Goal: Information Seeking & Learning: Learn about a topic

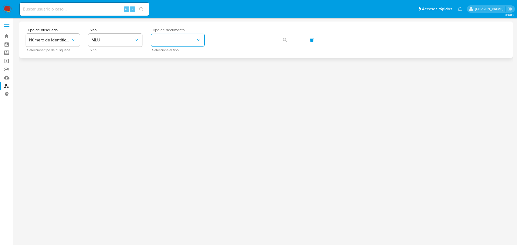
click at [177, 38] on button "identificationType" at bounding box center [178, 40] width 54 height 13
click at [117, 39] on span "MLU" at bounding box center [113, 39] width 42 height 5
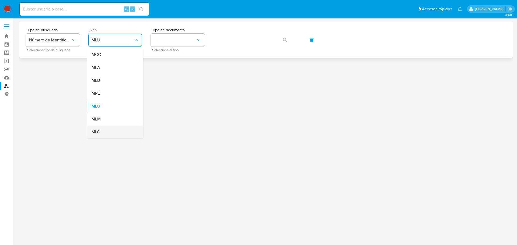
click at [102, 128] on div "MLC" at bounding box center [114, 132] width 44 height 13
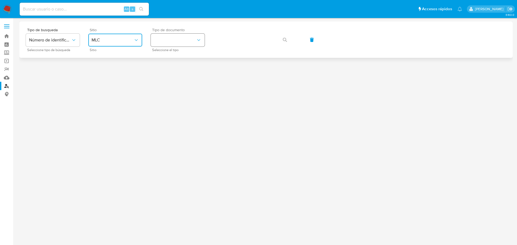
click at [181, 40] on button "identificationType" at bounding box center [178, 40] width 54 height 13
click at [174, 58] on div "RUT RUT" at bounding box center [176, 57] width 44 height 18
click at [284, 41] on icon "button" at bounding box center [285, 40] width 4 height 4
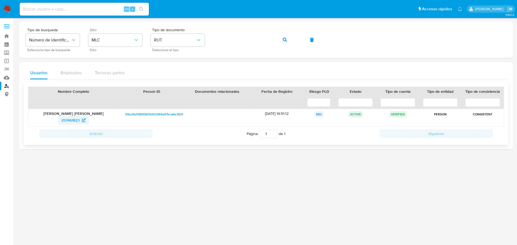
click at [70, 121] on span "257461823" at bounding box center [70, 120] width 18 height 9
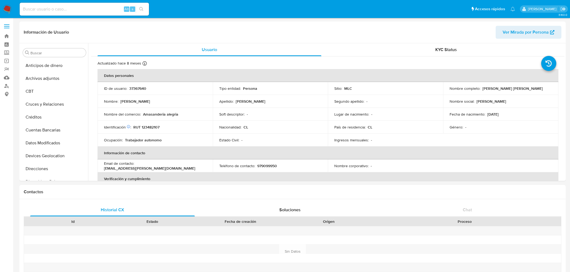
select select "10"
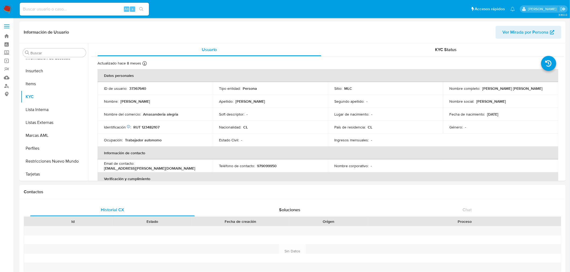
click at [7, 12] on img at bounding box center [7, 9] width 9 height 9
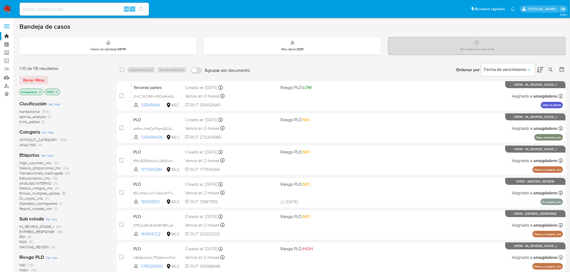
click at [551, 69] on icon at bounding box center [550, 70] width 4 height 4
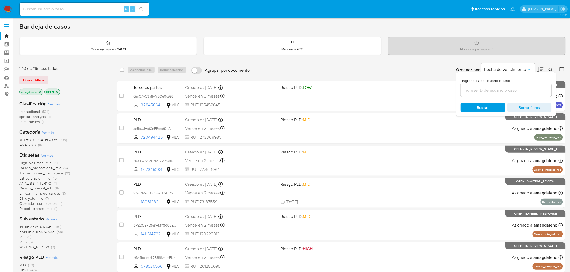
click at [505, 93] on input at bounding box center [505, 90] width 91 height 7
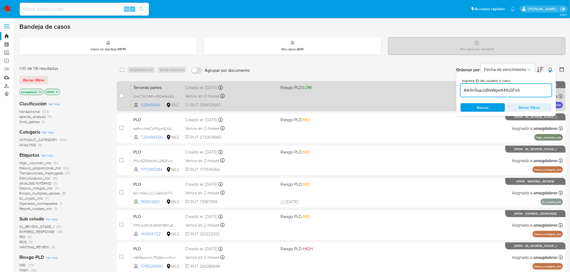
type input "AIk9n5qaJsBIeWgwX4XsSFz6"
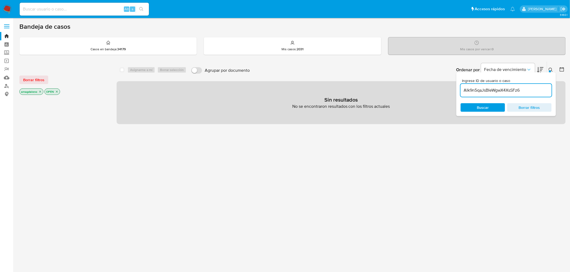
click at [41, 92] on icon "close-filter" at bounding box center [39, 91] width 3 height 3
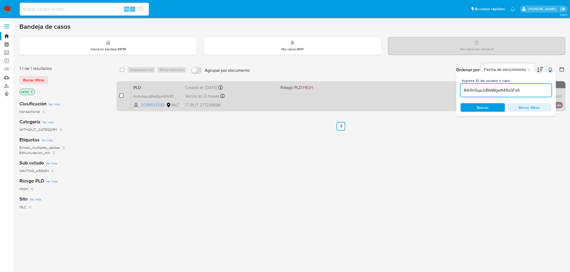
click at [120, 95] on input "checkbox" at bounding box center [121, 96] width 4 height 4
checkbox input "true"
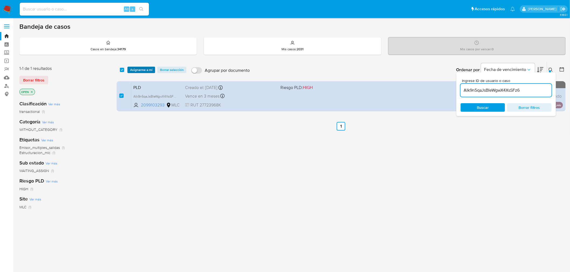
click at [144, 69] on span "Asignarme a mí" at bounding box center [141, 69] width 22 height 5
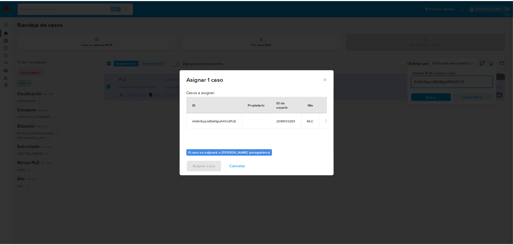
scroll to position [28, 0]
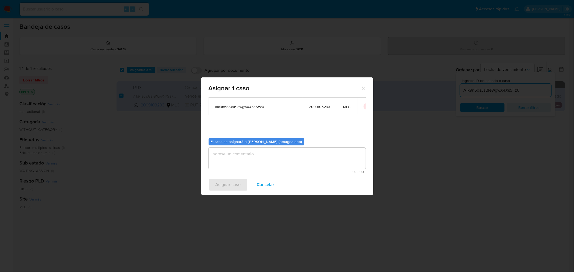
click at [243, 161] on textarea "assign-modal" at bounding box center [287, 159] width 157 height 22
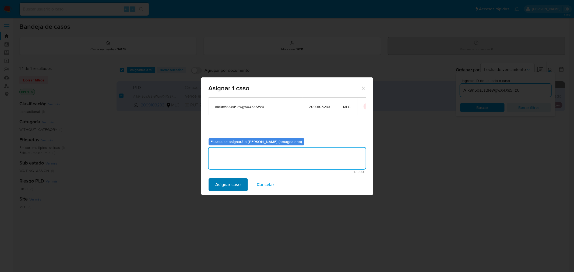
type textarea "."
click at [234, 181] on span "Asignar caso" at bounding box center [228, 185] width 25 height 12
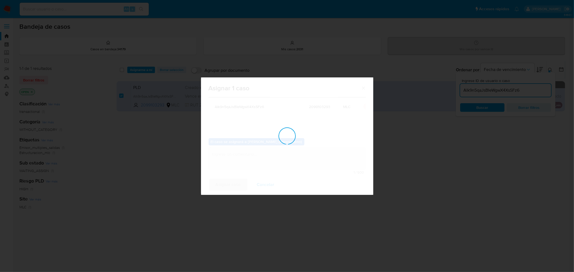
checkbox input "false"
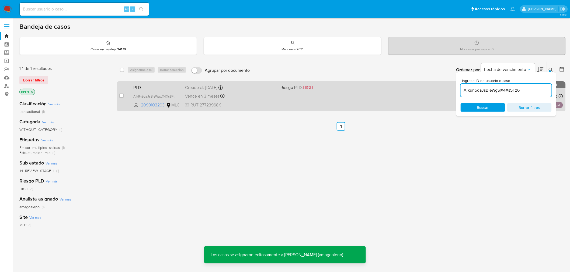
click at [278, 98] on div "PLD AIk9n5qaJsBIeWgwX4XsSFz6 2099103293 MLC Riesgo PLD: HIGH Creado el: 12/09/2…" at bounding box center [347, 96] width 432 height 27
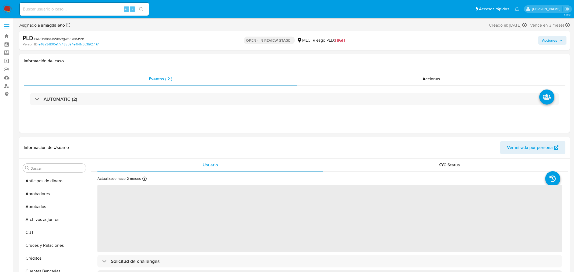
select select "10"
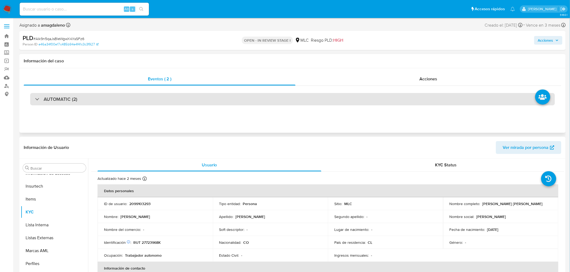
click at [123, 98] on div "AUTOMATIC (2)" at bounding box center [292, 99] width 524 height 12
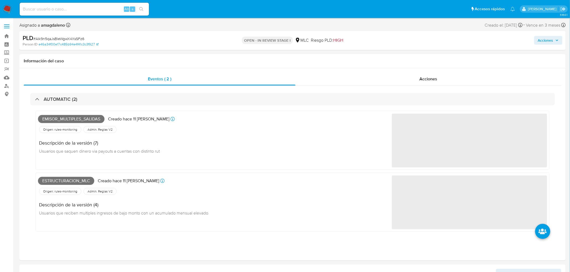
click at [545, 43] on span "Acciones" at bounding box center [545, 40] width 15 height 9
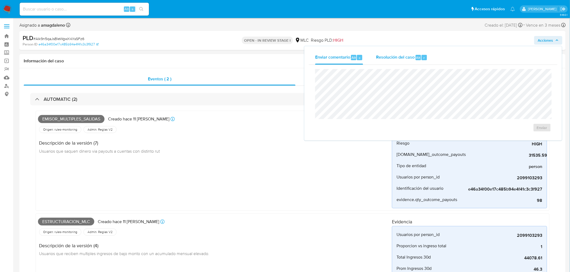
click at [370, 61] on button "Resolución del caso Alt r" at bounding box center [401, 58] width 64 height 14
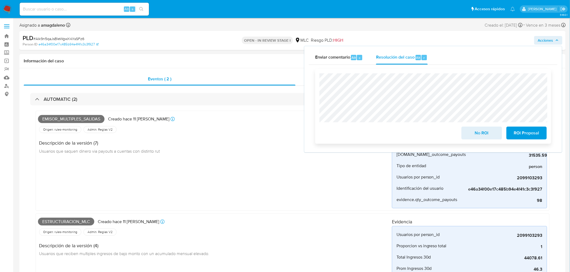
click at [540, 137] on button "ROI Proposal" at bounding box center [526, 133] width 40 height 13
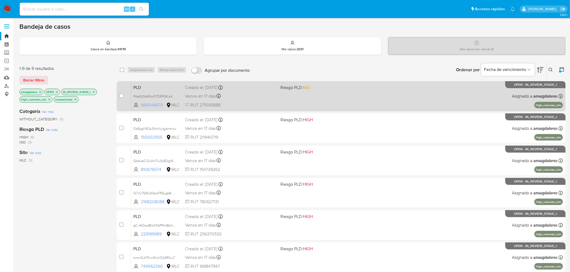
click at [157, 104] on span "664044670" at bounding box center [153, 105] width 24 height 6
click at [270, 95] on div "Vence en 17 días Vence el [DATE] 16:06:45" at bounding box center [230, 96] width 91 height 7
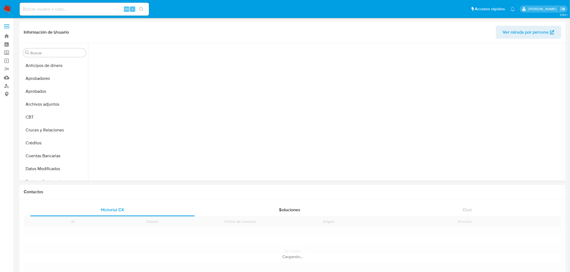
scroll to position [93, 0]
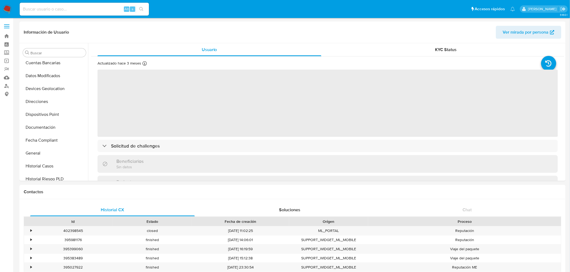
select select "10"
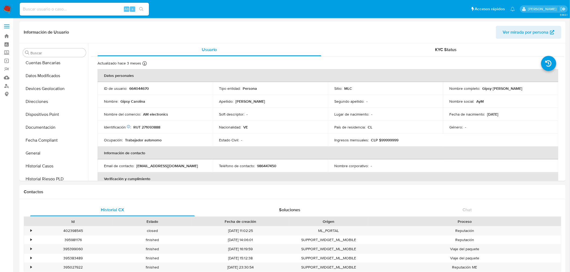
scroll to position [253, 0]
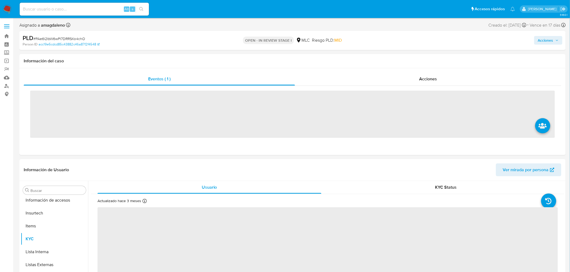
scroll to position [253, 0]
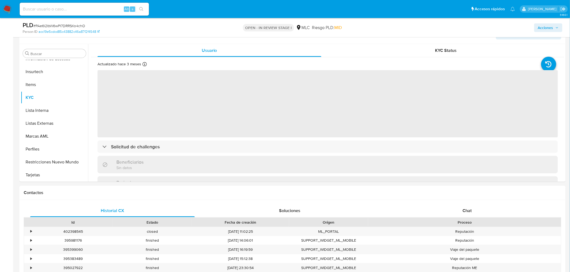
select select "10"
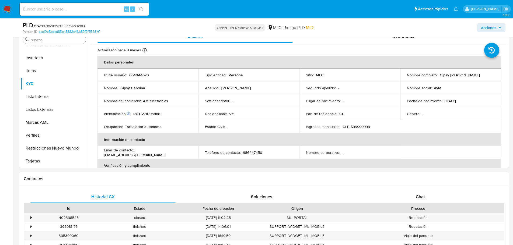
scroll to position [126, 0]
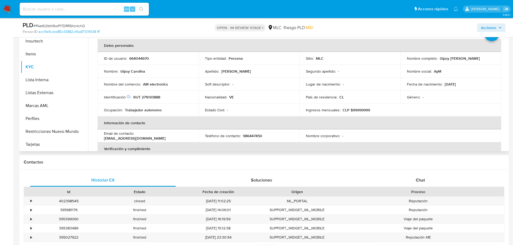
click at [157, 95] on p "RUT 271093888" at bounding box center [146, 97] width 27 height 5
copy p "271093888"
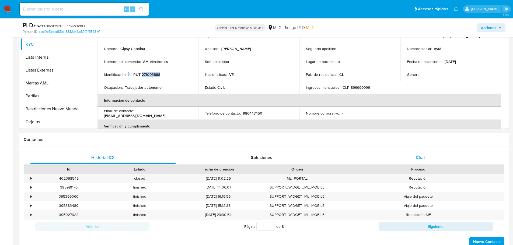
scroll to position [180, 0]
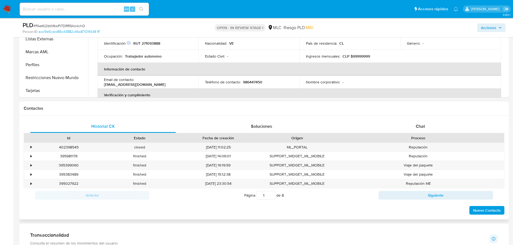
click at [415, 120] on div "Historial CX Soluciones Chat Id Estado Fecha de creación Origen Proceso • 40239…" at bounding box center [263, 168] width 489 height 104
click at [416, 126] on span "Chat" at bounding box center [420, 126] width 9 height 6
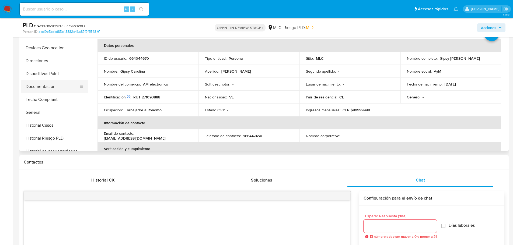
scroll to position [92, 0]
click at [60, 106] on button "Fecha Compliant" at bounding box center [52, 112] width 63 height 13
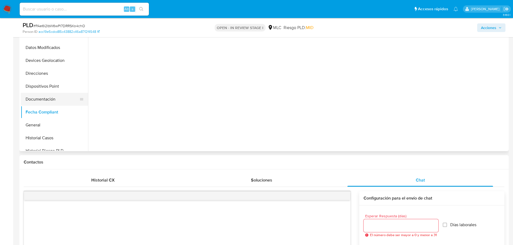
click at [58, 101] on button "Documentación" at bounding box center [52, 99] width 63 height 13
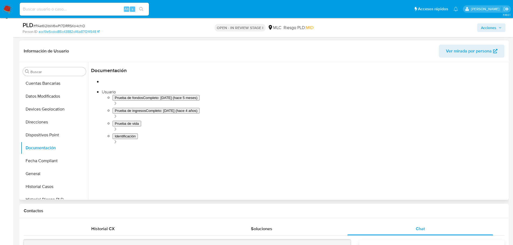
scroll to position [72, 0]
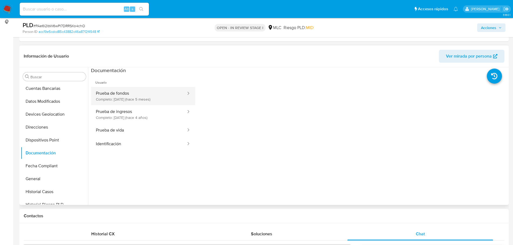
click at [141, 96] on button "Prueba de fondos Completo: 17/04/2025 (hace 5 meses)" at bounding box center [139, 96] width 96 height 18
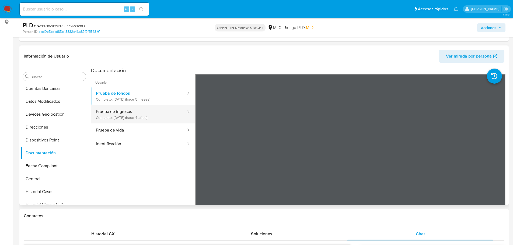
click at [154, 118] on button "Prueba de ingresos Completo: 07/02/2022 (hace 4 años)" at bounding box center [139, 114] width 96 height 18
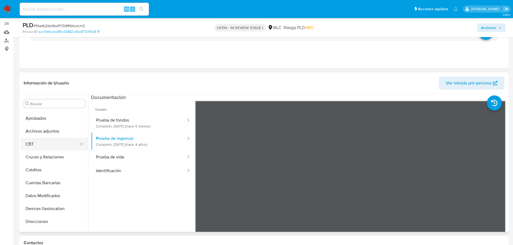
scroll to position [11, 0]
click at [37, 169] on button "Cruces y Relaciones" at bounding box center [52, 170] width 63 height 13
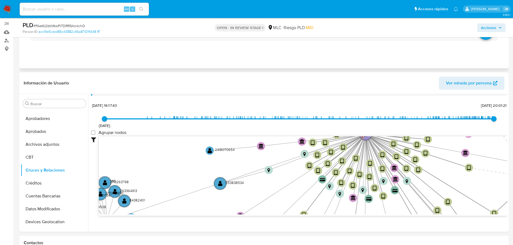
scroll to position [20, 0]
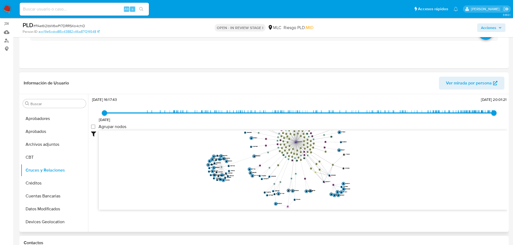
drag, startPoint x: 433, startPoint y: 185, endPoint x: 399, endPoint y: 178, distance: 34.2
click at [400, 180] on icon "device-67895bf59dc8e1e640939854  user-664044670  664044670 D device-66aeb78a2…" at bounding box center [303, 170] width 408 height 78
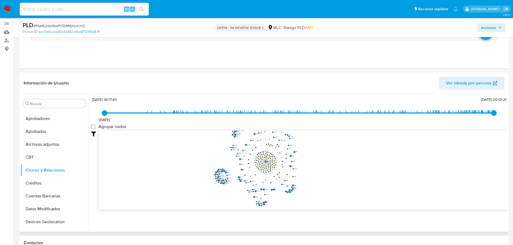
drag, startPoint x: 373, startPoint y: 158, endPoint x: 316, endPoint y: 170, distance: 58.4
click at [316, 170] on icon "device-67895bf59dc8e1e640939854  user-664044670  664044670 D device-66aeb78a2…" at bounding box center [303, 170] width 408 height 78
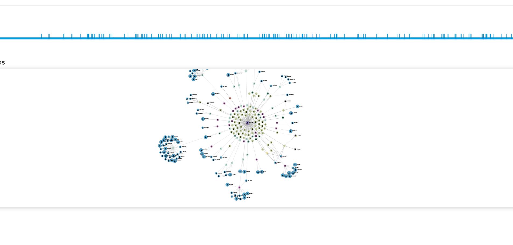
scroll to position [20, 0]
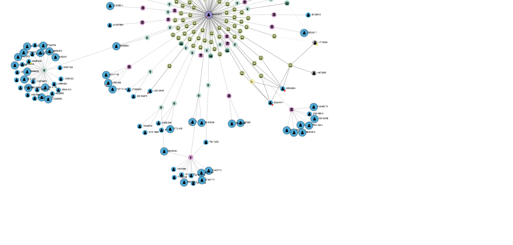
drag, startPoint x: 345, startPoint y: 179, endPoint x: 345, endPoint y: 161, distance: 17.5
click at [345, 161] on icon "device-67895bf59dc8e1e640939854  user-664044670  664044670 D device-66aeb78a2…" at bounding box center [303, 170] width 408 height 78
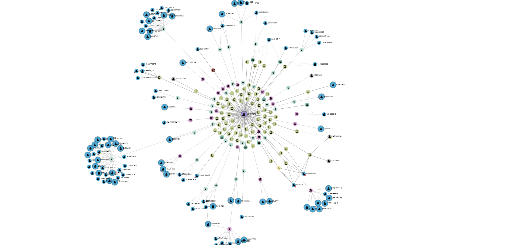
drag, startPoint x: 307, startPoint y: 173, endPoint x: 309, endPoint y: 185, distance: 13.0
click at [309, 185] on icon "device-67895bf59dc8e1e640939854  user-664044670  664044670 D device-66aeb78a2…" at bounding box center [303, 170] width 408 height 78
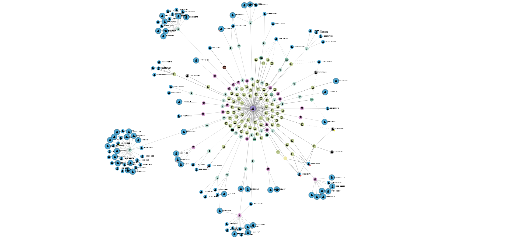
click at [309, 183] on icon "device-67895bf59dc8e1e640939854  user-664044670  664044670 D device-66aeb78a2…" at bounding box center [303, 170] width 408 height 78
click at [292, 181] on text "" at bounding box center [291, 181] width 1 height 1
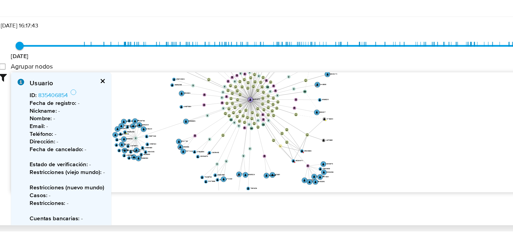
click at [292, 183] on icon "device-67895bf59dc8e1e640939854  user-664044670  664044670 D device-66aeb78a2…" at bounding box center [303, 170] width 408 height 78
click at [291, 183] on text "" at bounding box center [290, 183] width 1 height 2
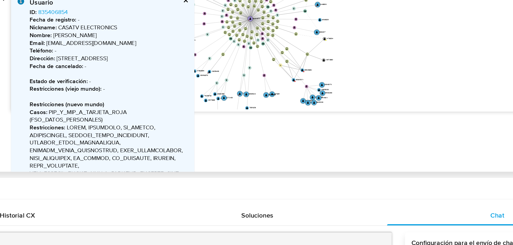
scroll to position [55, 0]
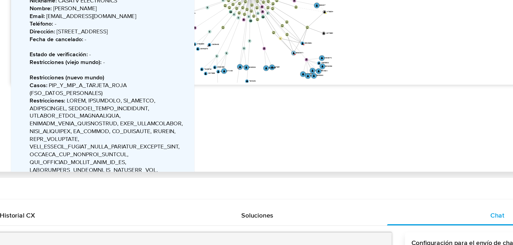
click at [286, 118] on circle at bounding box center [286, 118] width 1 height 1
click at [285, 118] on text "" at bounding box center [285, 118] width 1 height 2
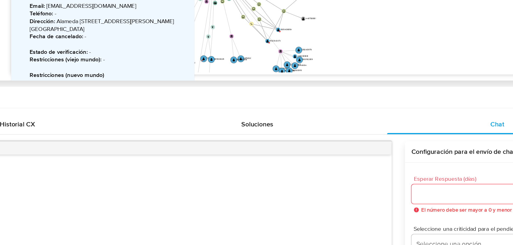
scroll to position [152, 0]
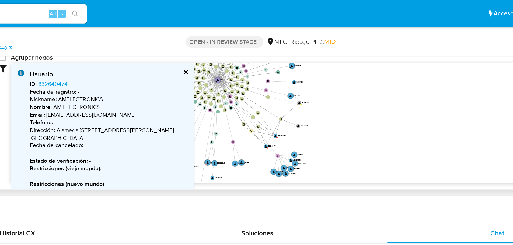
click at [274, 92] on icon "device-67895bf59dc8e1e640939854  user-664044670  664044670 D device-66aeb78a2…" at bounding box center [303, 81] width 408 height 78
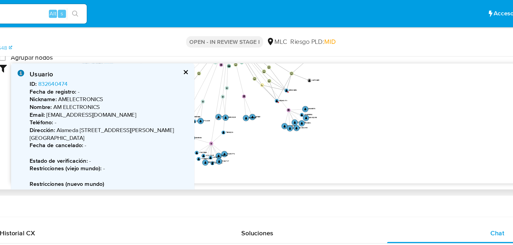
drag, startPoint x: 282, startPoint y: 92, endPoint x: 288, endPoint y: 62, distance: 30.3
click at [288, 62] on icon "device-67895bf59dc8e1e640939854  user-664044670  664044670 D device-66aeb78a2…" at bounding box center [303, 81] width 408 height 78
click at [281, 60] on text "" at bounding box center [280, 60] width 1 height 2
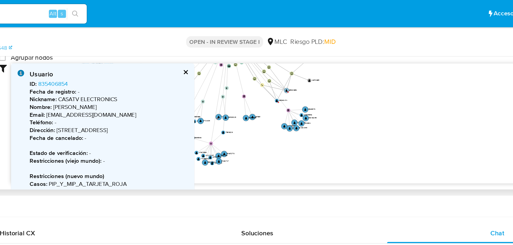
click at [281, 60] on text "" at bounding box center [280, 60] width 1 height 2
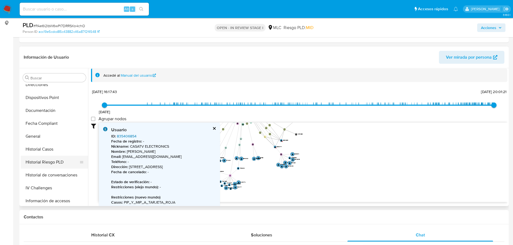
scroll to position [162, 0]
click at [53, 122] on button "Historial Casos" at bounding box center [52, 123] width 63 height 13
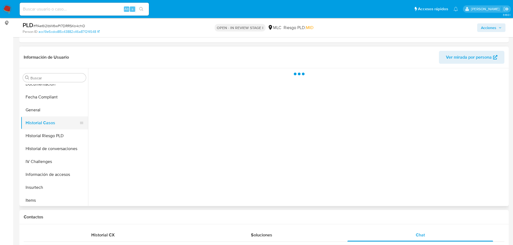
scroll to position [0, 0]
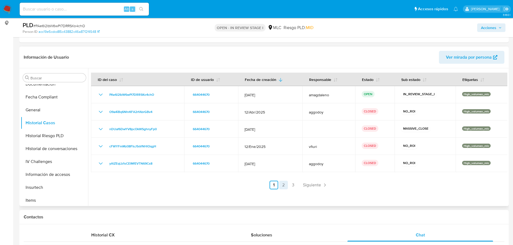
click at [281, 184] on link "2" at bounding box center [283, 185] width 9 height 9
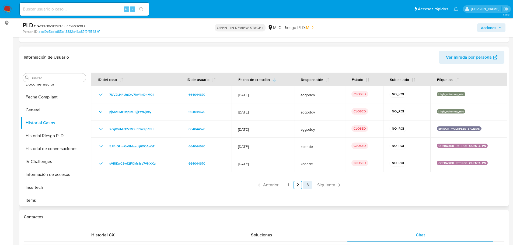
click at [307, 186] on link "3" at bounding box center [307, 185] width 9 height 9
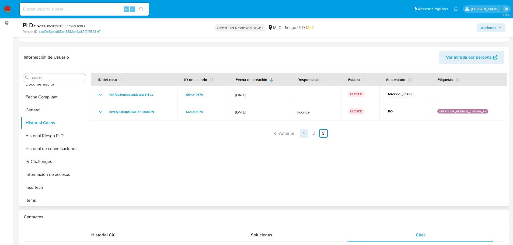
click at [305, 135] on link "1" at bounding box center [304, 133] width 9 height 9
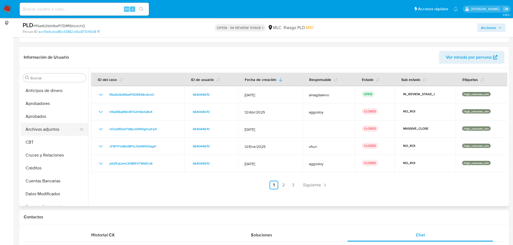
click at [55, 130] on button "Archivos adjuntos" at bounding box center [52, 129] width 63 height 13
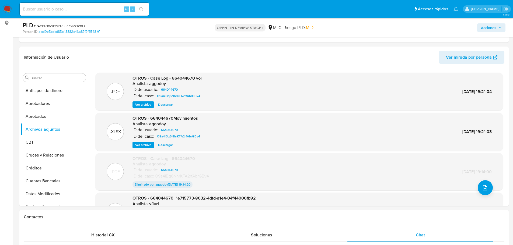
click at [146, 107] on span "Ver archivo" at bounding box center [143, 104] width 16 height 5
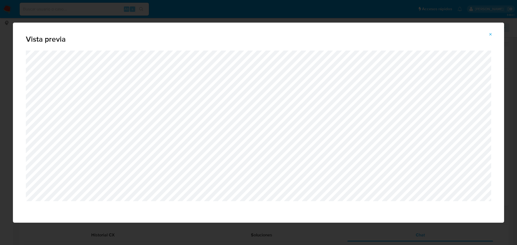
click at [493, 36] on button "Attachment preview" at bounding box center [491, 34] width 12 height 9
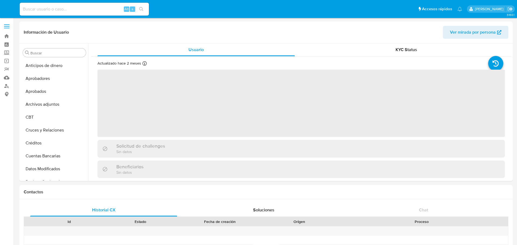
select select "10"
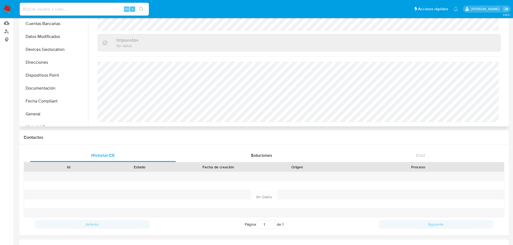
scroll to position [65, 0]
click at [59, 100] on button "Documentación" at bounding box center [52, 101] width 63 height 13
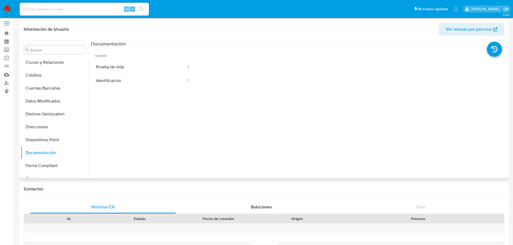
scroll to position [1, 0]
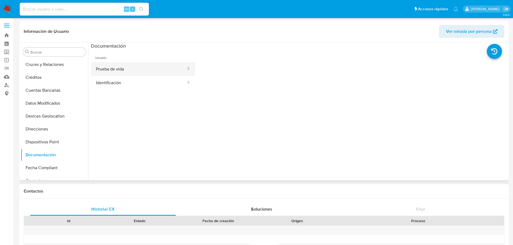
click at [114, 62] on button "Prueba de vida" at bounding box center [139, 69] width 96 height 14
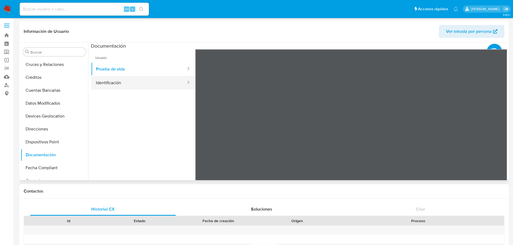
click at [133, 83] on button "Identificación" at bounding box center [139, 83] width 96 height 14
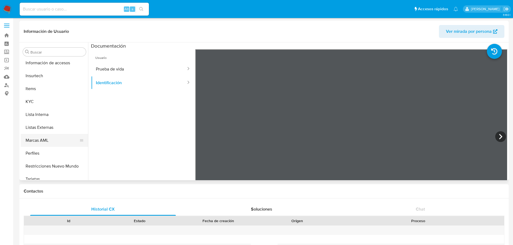
scroll to position [253, 0]
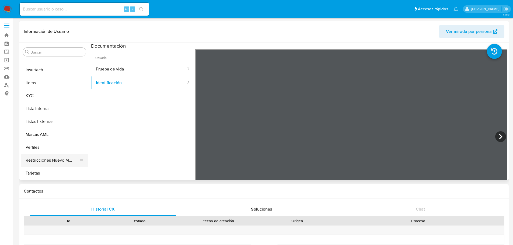
click at [60, 160] on button "Restricciones Nuevo Mundo" at bounding box center [52, 160] width 63 height 13
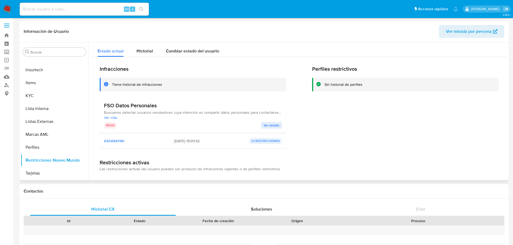
click at [271, 127] on span "Ver detalle" at bounding box center [272, 125] width 16 height 5
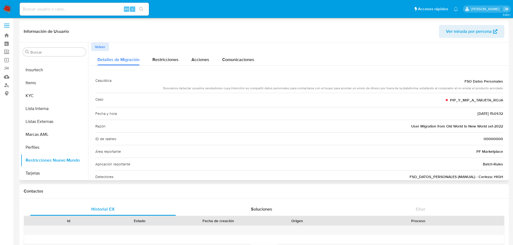
drag, startPoint x: 163, startPoint y: 90, endPoint x: 421, endPoint y: 89, distance: 257.6
click at [421, 89] on div "Buscamos detectar usuarios vendedores cuya intención es compartir datos persona…" at bounding box center [333, 88] width 340 height 5
click at [476, 101] on span "PIP_Y_MIP_A_TARJETA_ROJA" at bounding box center [476, 99] width 53 height 5
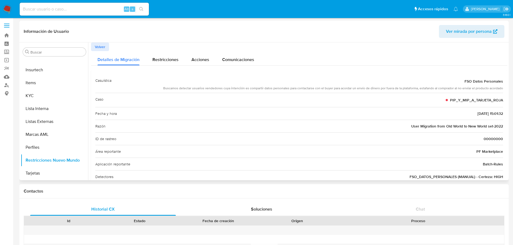
click at [396, 110] on div "Fecha y hora 14/12/2022 - 15:01:32" at bounding box center [299, 113] width 408 height 13
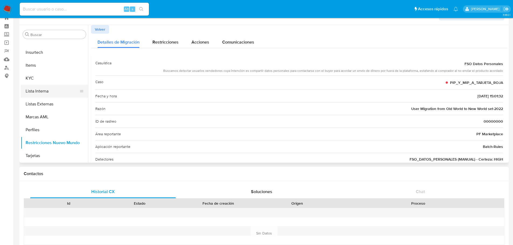
scroll to position [28, 0]
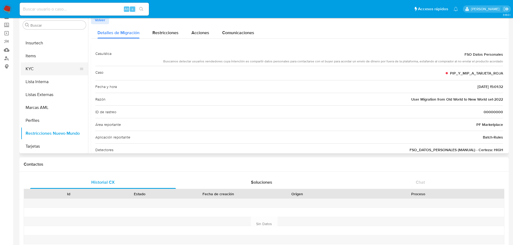
click at [50, 70] on button "KYC" at bounding box center [52, 68] width 63 height 13
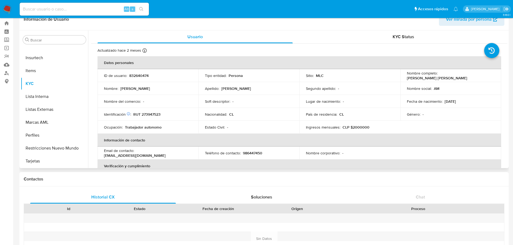
scroll to position [0, 0]
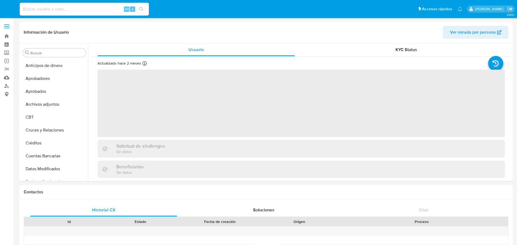
select select "10"
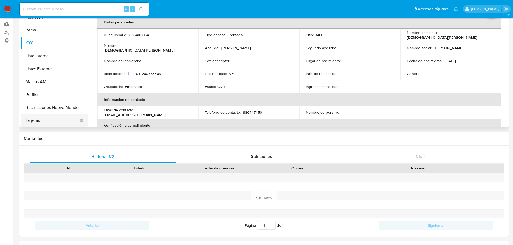
scroll to position [54, 0]
click at [51, 111] on button "Restricciones Nuevo Mundo" at bounding box center [52, 107] width 63 height 13
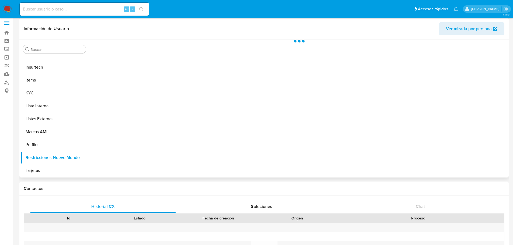
scroll to position [0, 0]
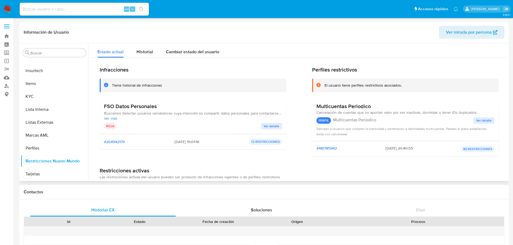
click at [273, 125] on span "Ver detalle" at bounding box center [272, 126] width 16 height 5
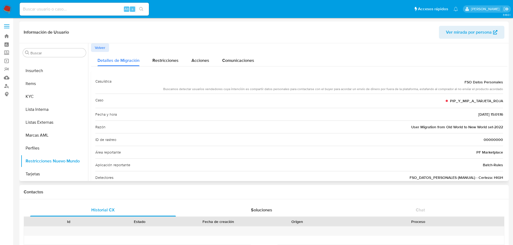
drag, startPoint x: 170, startPoint y: 92, endPoint x: 269, endPoint y: 98, distance: 100.1
click at [269, 98] on div "Casuística FSO Datos Personales Buscamos detectar usuarios vendedores cuya inte…" at bounding box center [299, 135] width 408 height 121
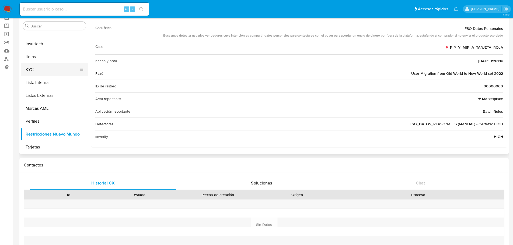
scroll to position [226, 0]
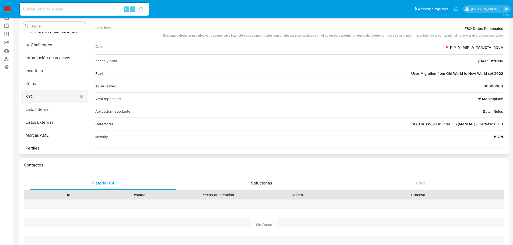
click at [54, 99] on button "KYC" at bounding box center [52, 96] width 63 height 13
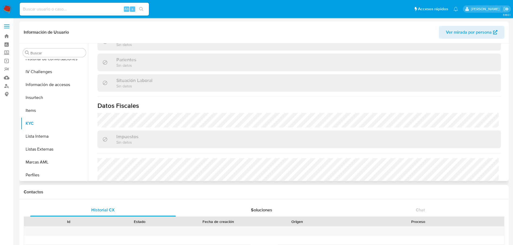
scroll to position [297, 0]
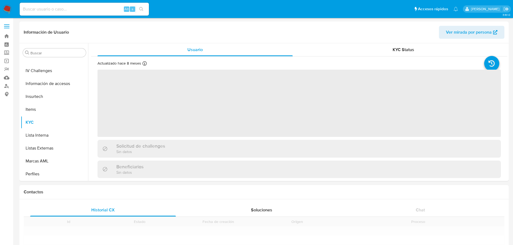
scroll to position [253, 0]
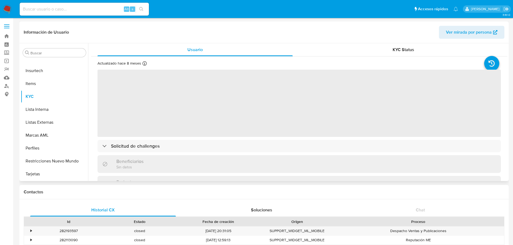
select select "10"
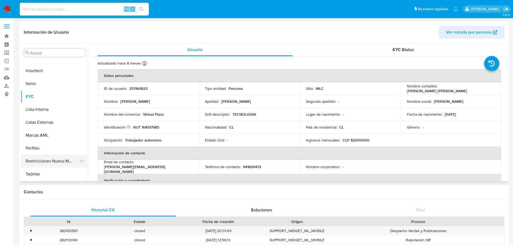
click at [55, 160] on button "Restricciones Nuevo Mundo" at bounding box center [52, 161] width 63 height 13
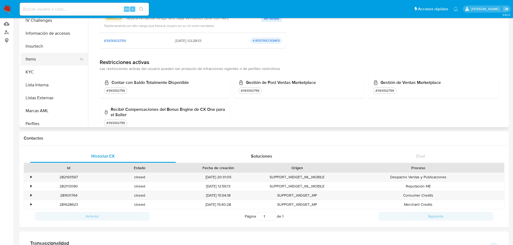
scroll to position [173, 0]
click at [49, 119] on button "KYC" at bounding box center [52, 123] width 63 height 13
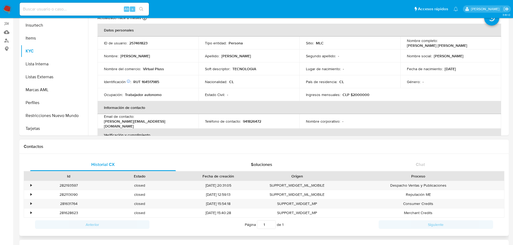
scroll to position [81, 0]
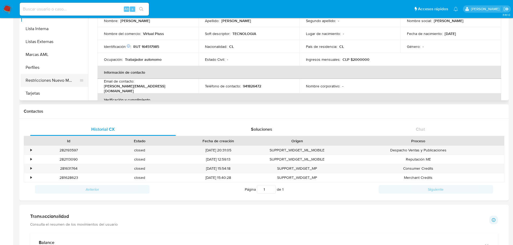
click at [57, 80] on button "Restricciones Nuevo Mundo" at bounding box center [52, 80] width 63 height 13
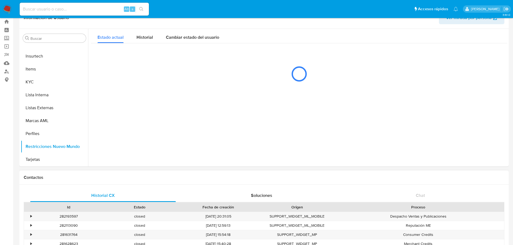
scroll to position [0, 0]
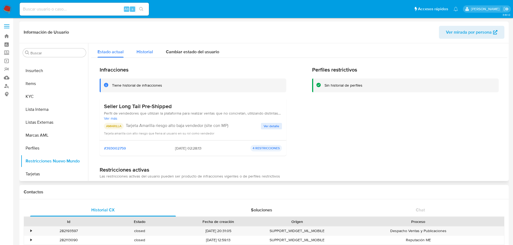
click at [150, 53] on span "Historial" at bounding box center [144, 52] width 16 height 6
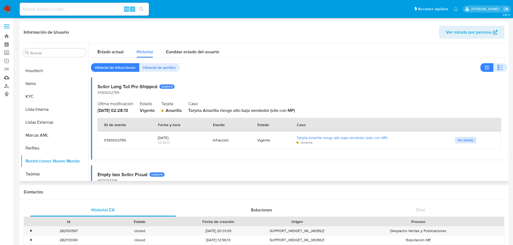
click at [458, 139] on span "Ver detalle" at bounding box center [466, 140] width 16 height 5
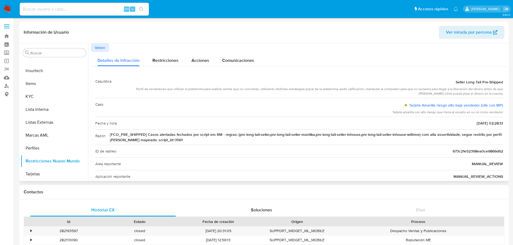
drag, startPoint x: 120, startPoint y: 90, endPoint x: 268, endPoint y: 93, distance: 148.6
click at [268, 93] on div "Perfil de vendedores que utilizan la plataforma para realizar ventas que no con…" at bounding box center [309, 91] width 387 height 9
